Goal: Complete application form: Complete application form

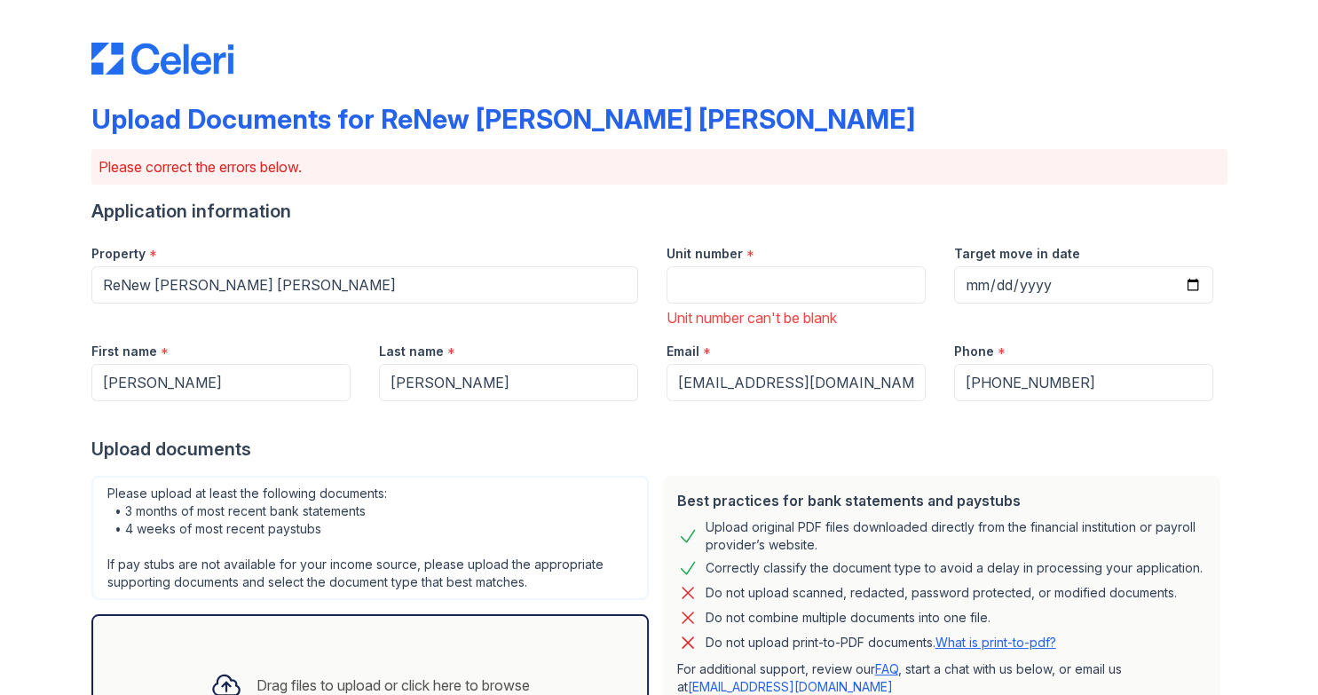
click at [690, 288] on input "Unit number" at bounding box center [795, 284] width 259 height 37
click at [697, 284] on input "Unit number" at bounding box center [795, 284] width 259 height 37
type input "[STREET_ADDRESS]"
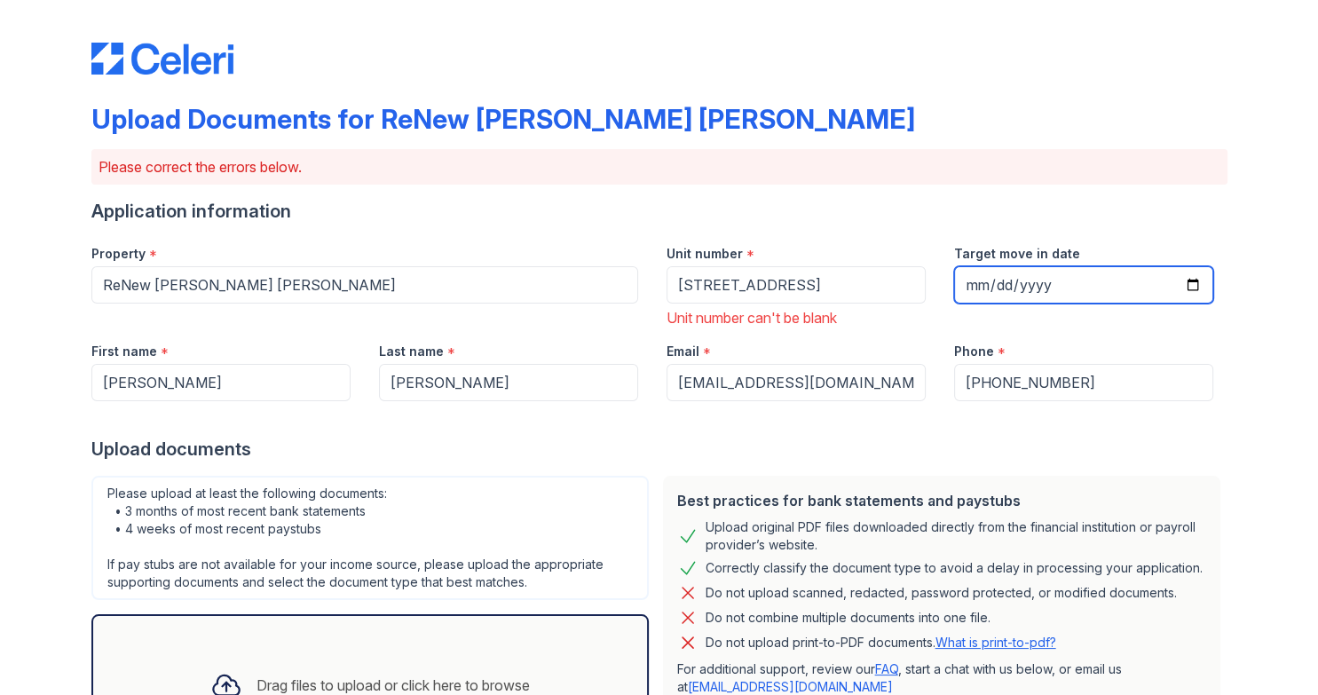
click at [1194, 284] on input "Target move in date" at bounding box center [1083, 284] width 259 height 37
click at [1191, 283] on input "[DATE]" at bounding box center [1083, 284] width 259 height 37
type input "[DATE]"
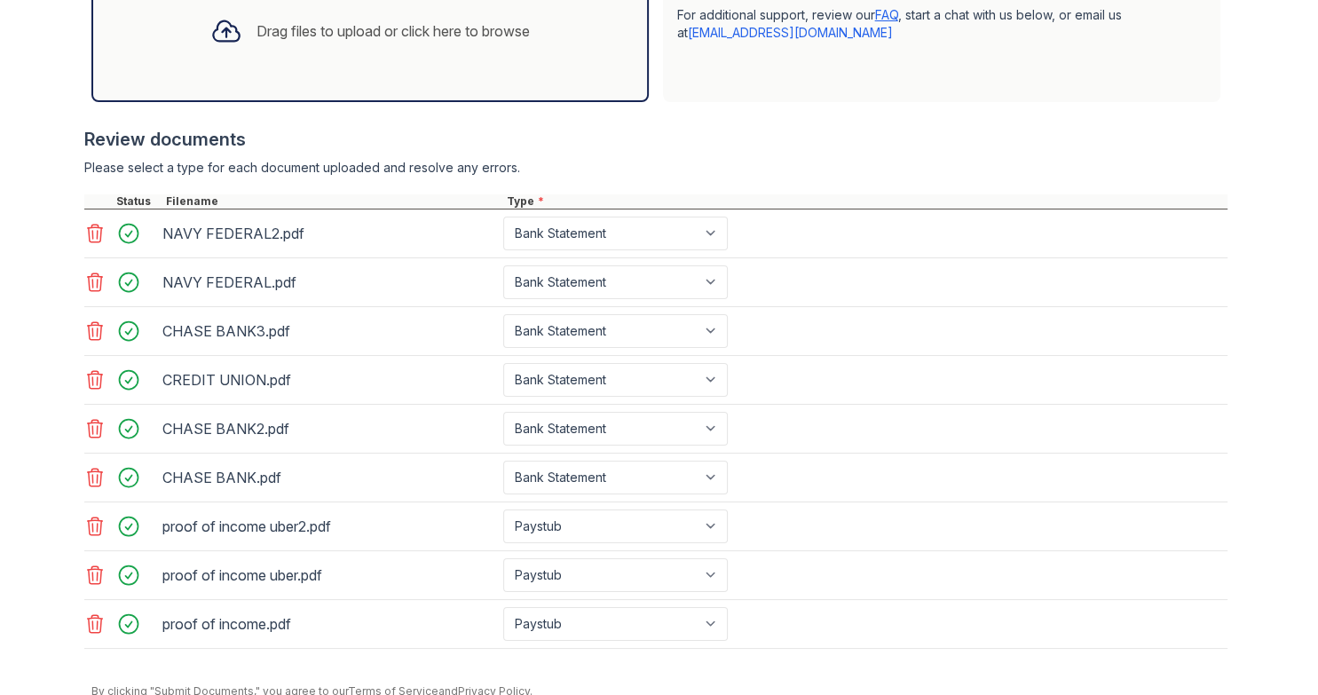
scroll to position [721, 0]
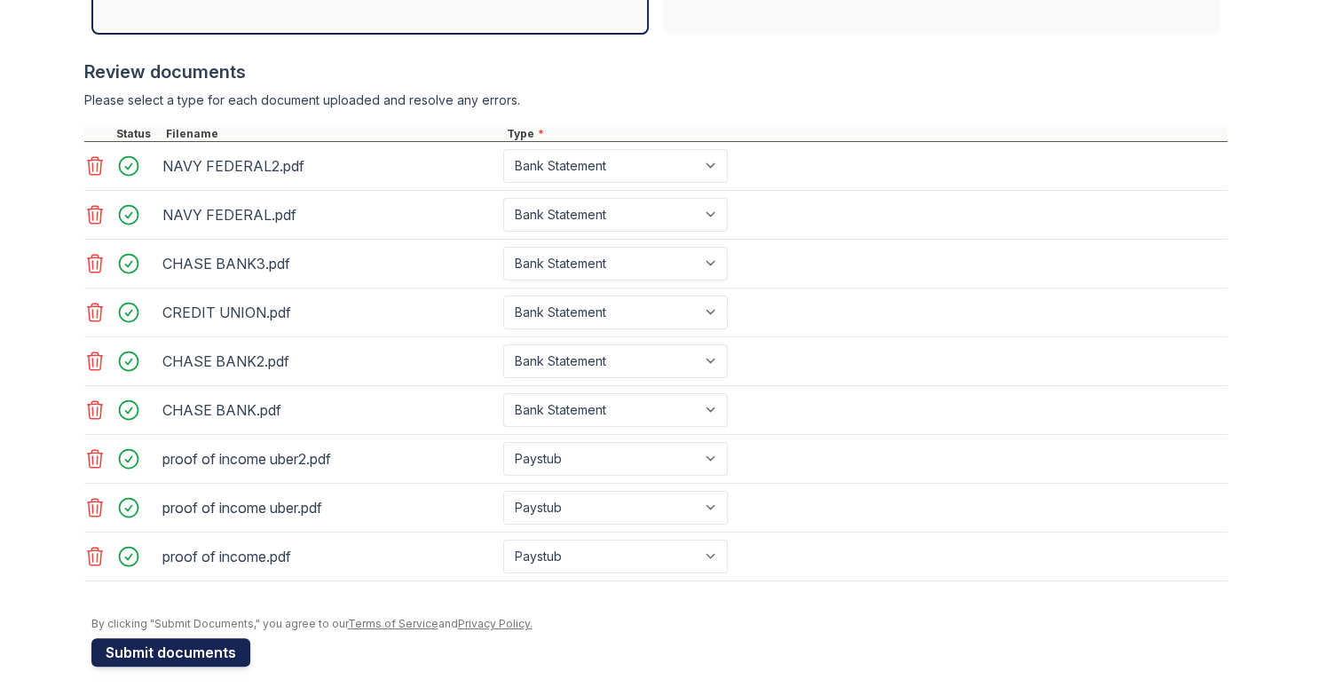
click at [201, 640] on button "Submit documents" at bounding box center [170, 652] width 159 height 28
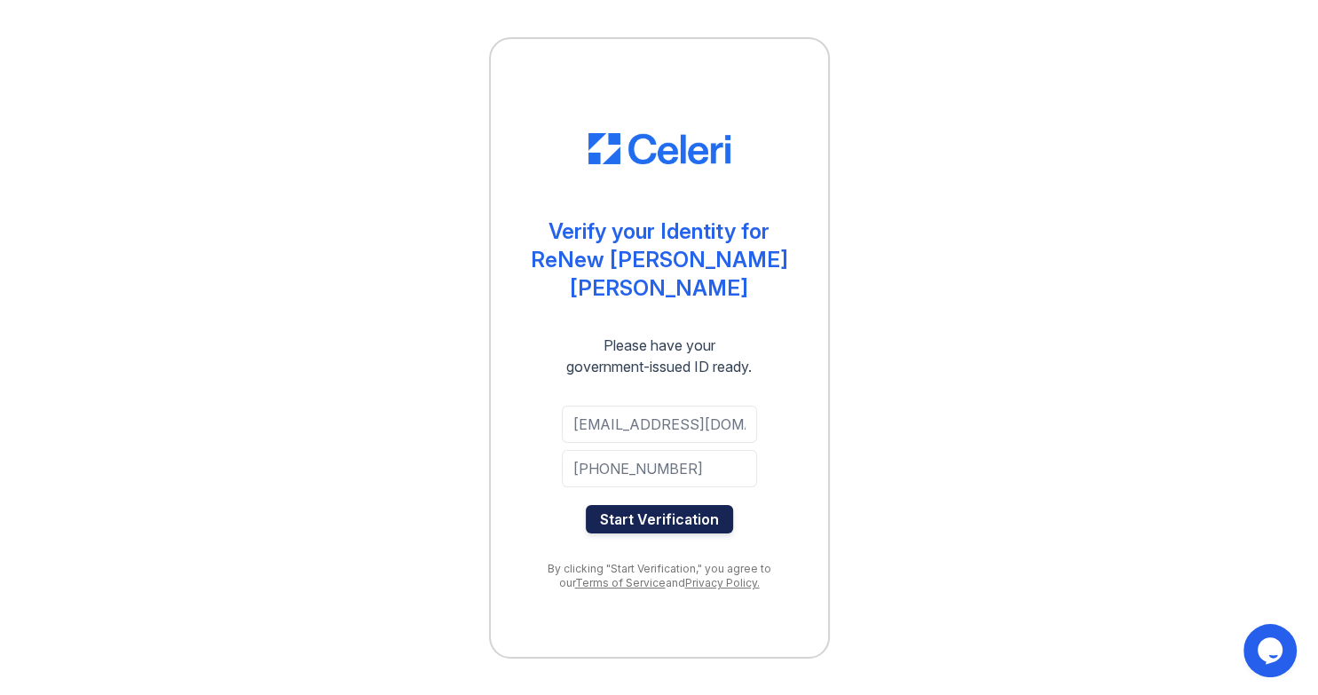
click at [654, 505] on button "Start Verification" at bounding box center [659, 519] width 147 height 28
